Goal: Information Seeking & Learning: Find specific page/section

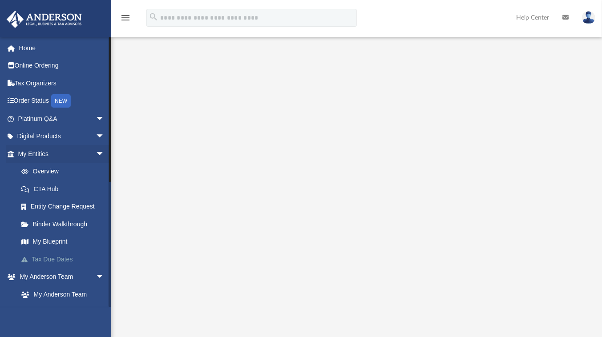
click at [63, 256] on link "Tax Due Dates" at bounding box center [64, 259] width 105 height 18
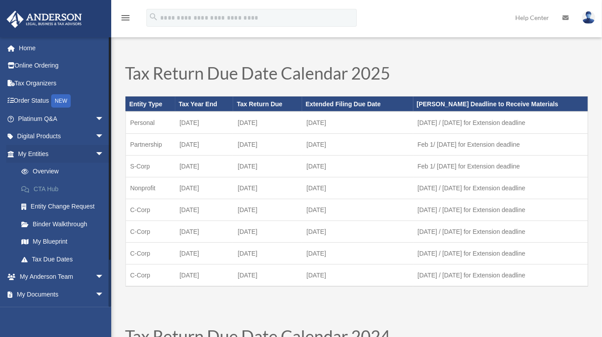
click at [48, 189] on link "CTA Hub" at bounding box center [64, 189] width 105 height 18
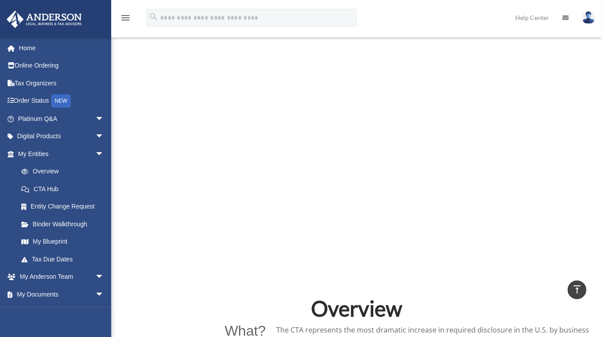
scroll to position [323, 0]
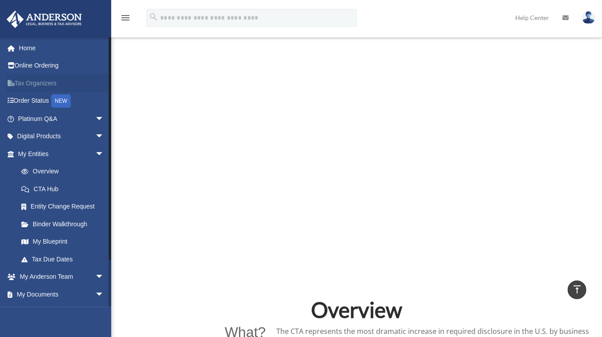
click at [55, 85] on link "Tax Organizers" at bounding box center [61, 83] width 111 height 18
